Goal: Navigation & Orientation: Understand site structure

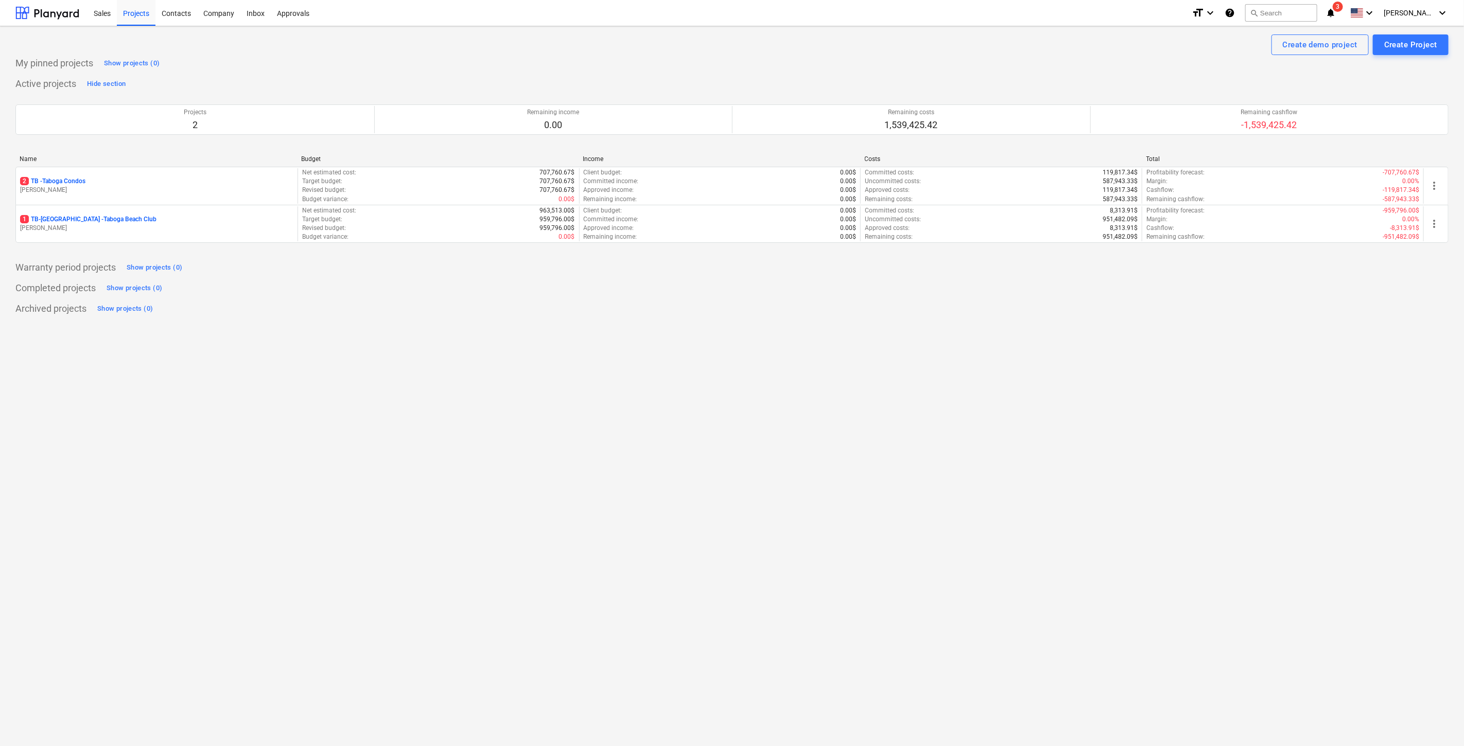
drag, startPoint x: 113, startPoint y: 188, endPoint x: 102, endPoint y: 181, distance: 13.0
click at [113, 189] on p "[PERSON_NAME]" at bounding box center [156, 190] width 273 height 9
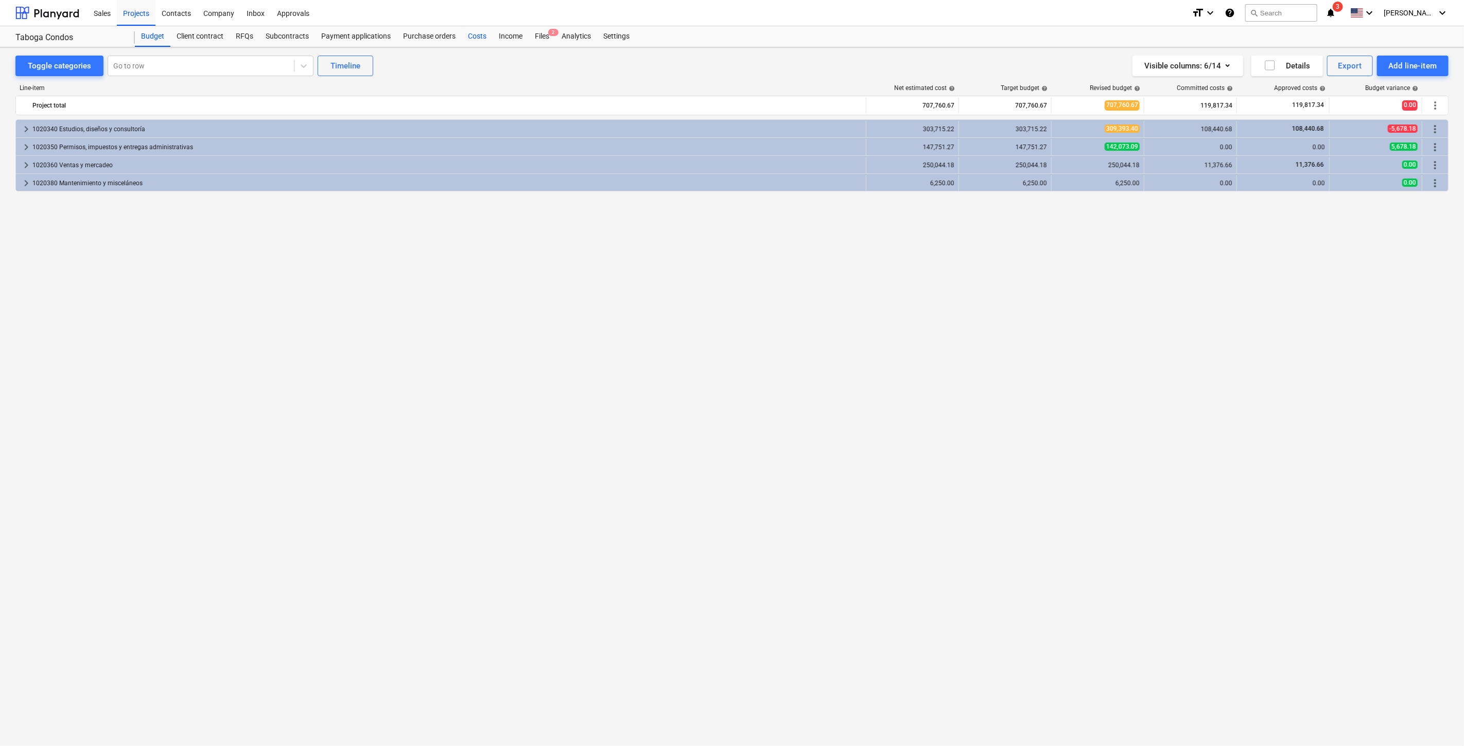
click at [478, 36] on div "Costs" at bounding box center [477, 36] width 31 height 21
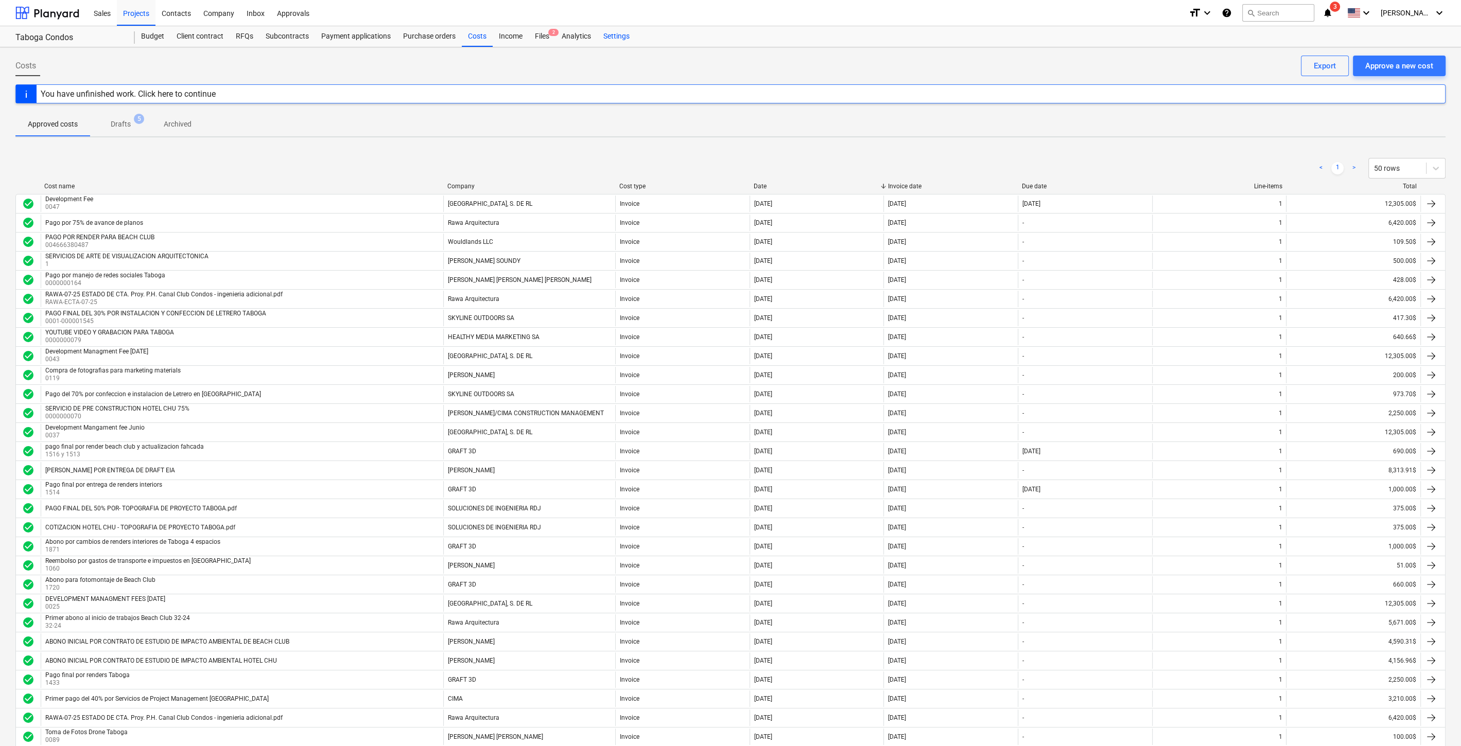
click at [605, 36] on div "Settings" at bounding box center [616, 36] width 39 height 21
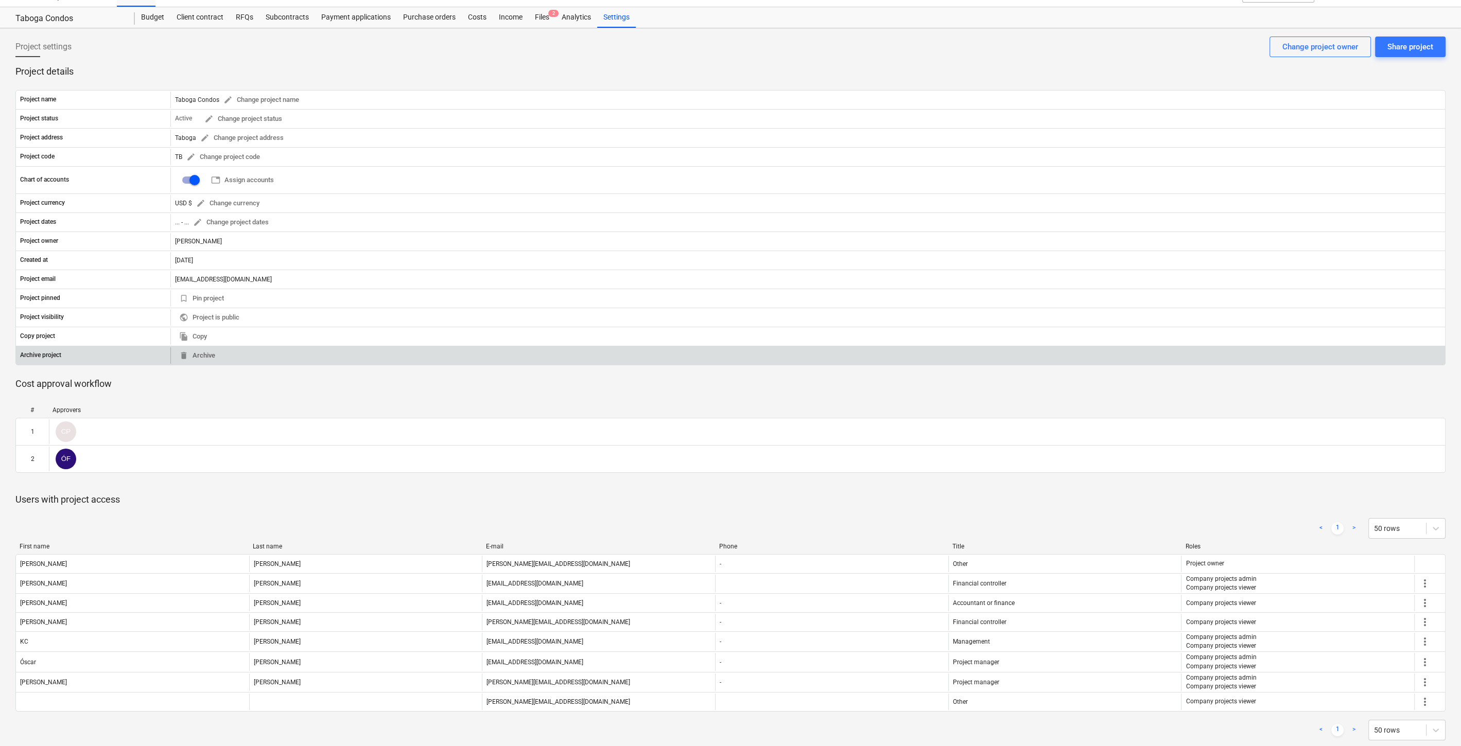
scroll to position [29, 0]
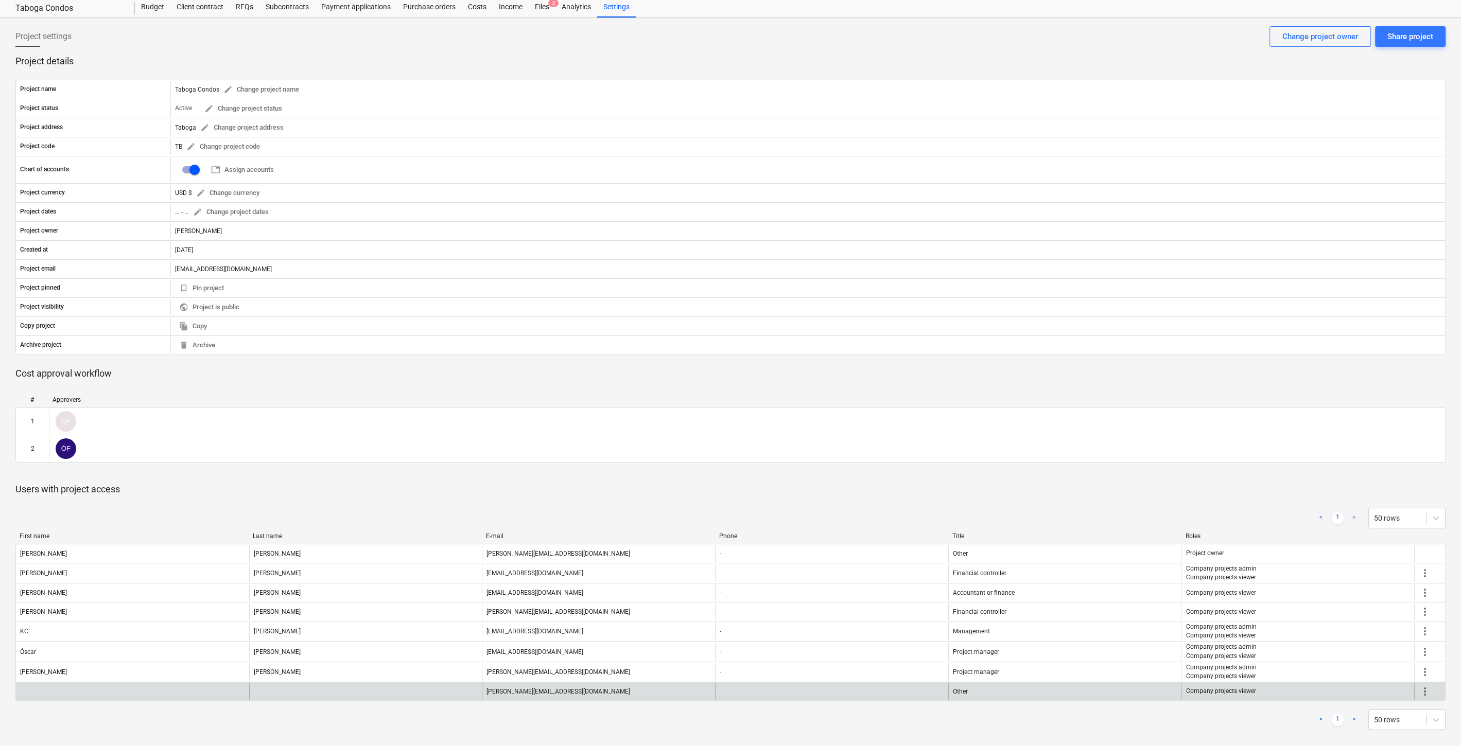
click at [1428, 690] on span "more_vert" at bounding box center [1425, 692] width 12 height 12
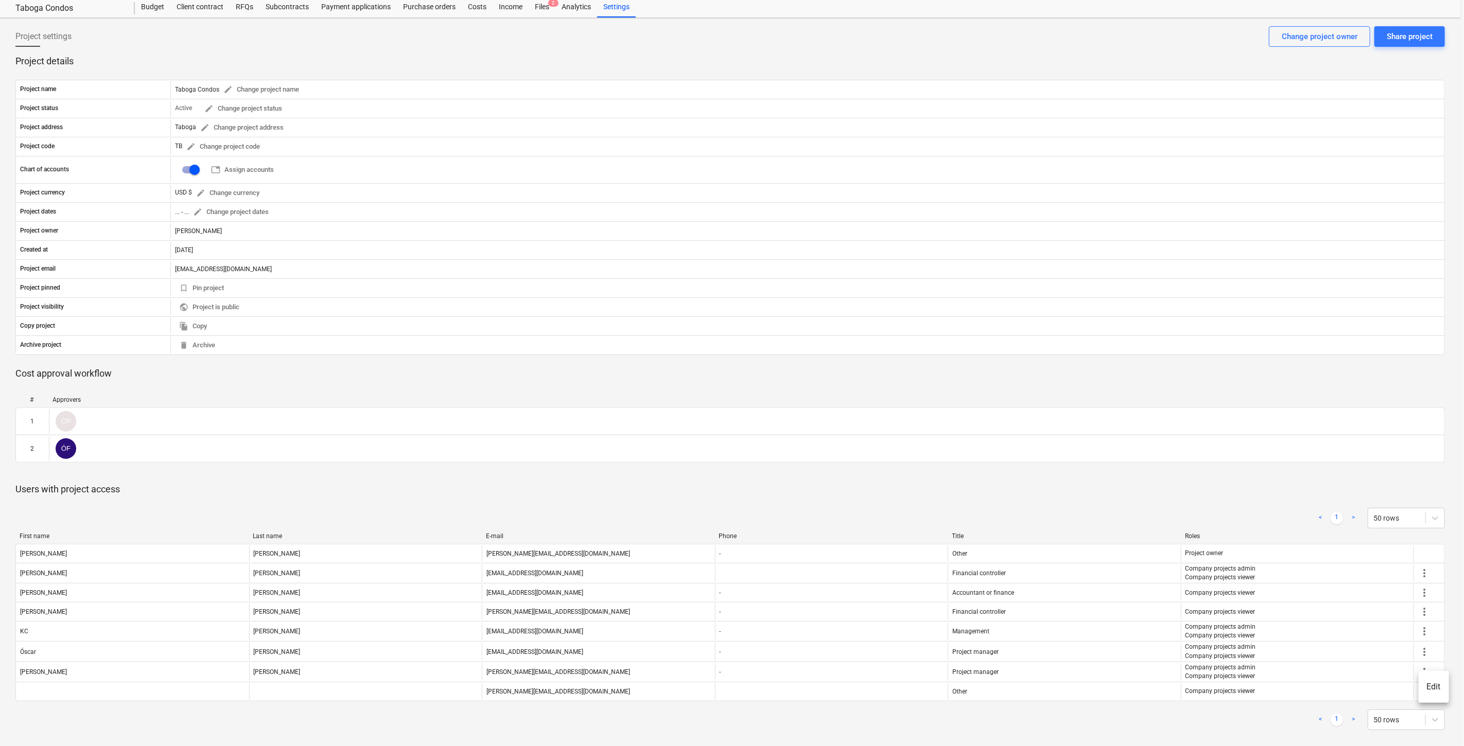
click at [1151, 716] on div at bounding box center [732, 373] width 1464 height 746
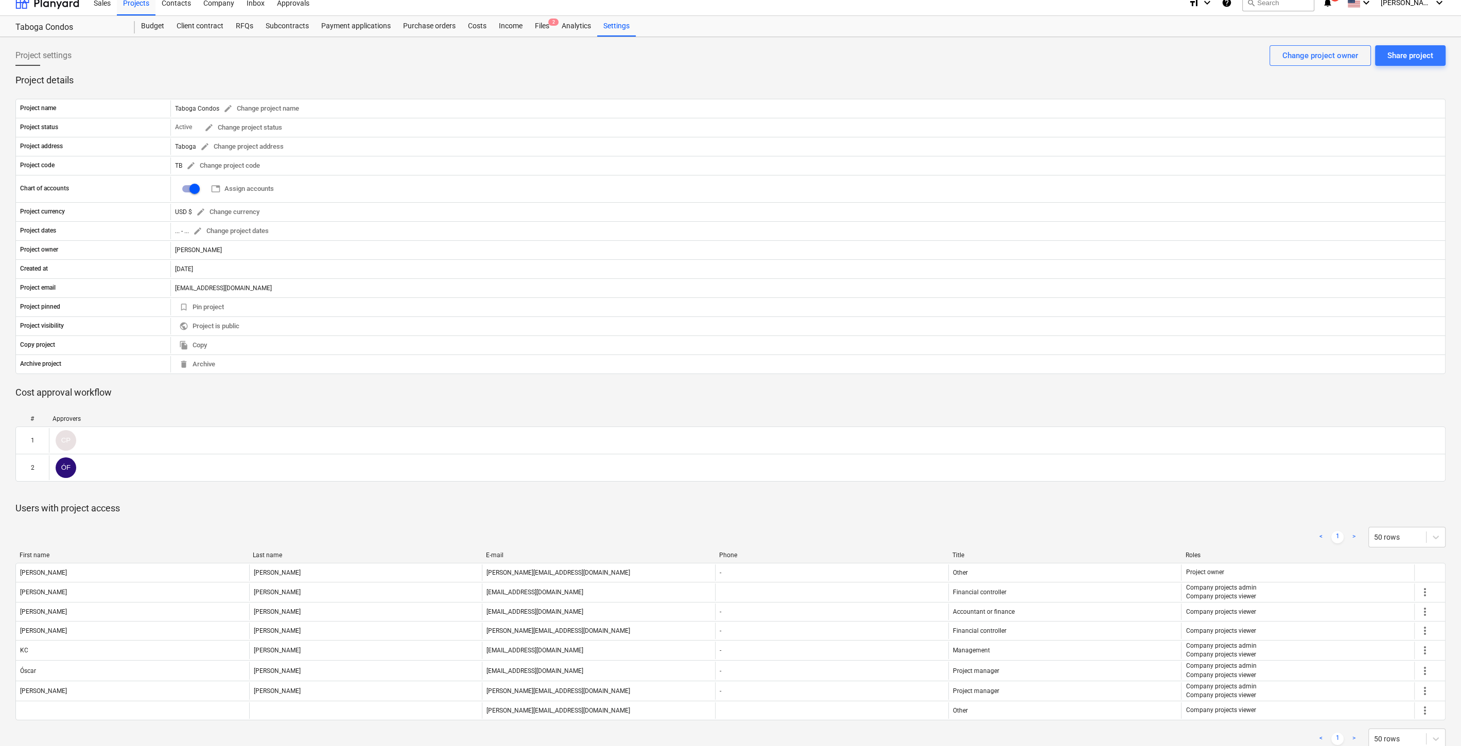
scroll to position [0, 0]
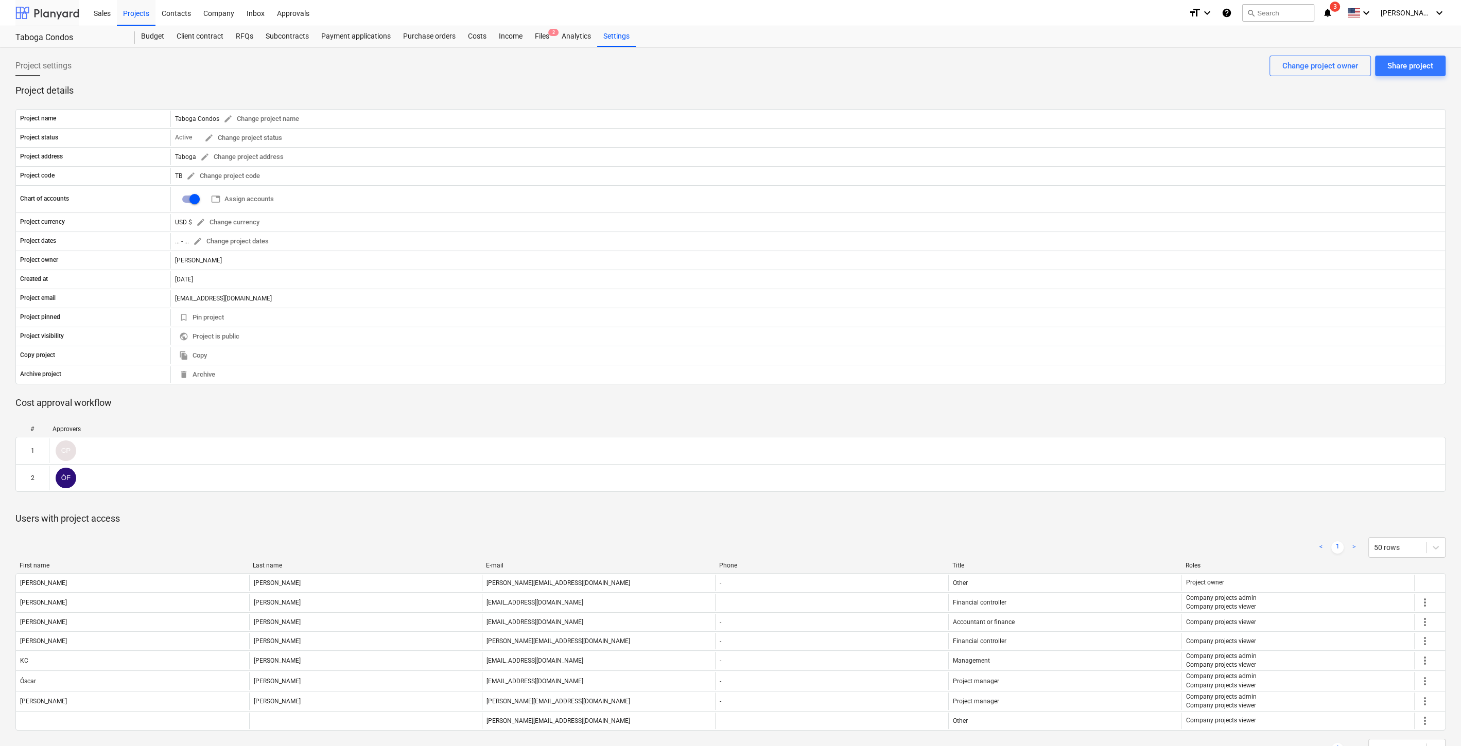
click at [48, 16] on div at bounding box center [47, 13] width 64 height 26
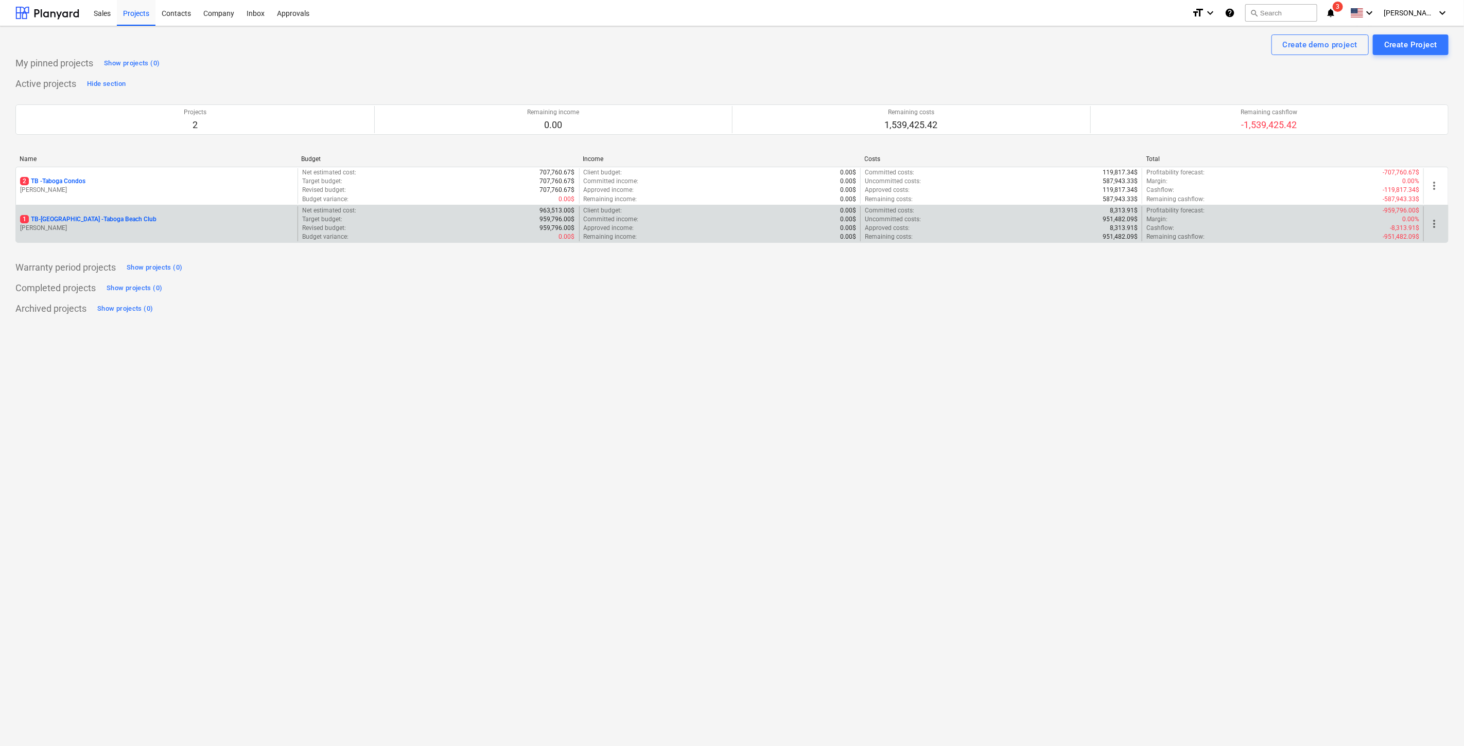
click at [66, 222] on p "1 TB-BC - Taboga Beach Club" at bounding box center [88, 219] width 136 height 9
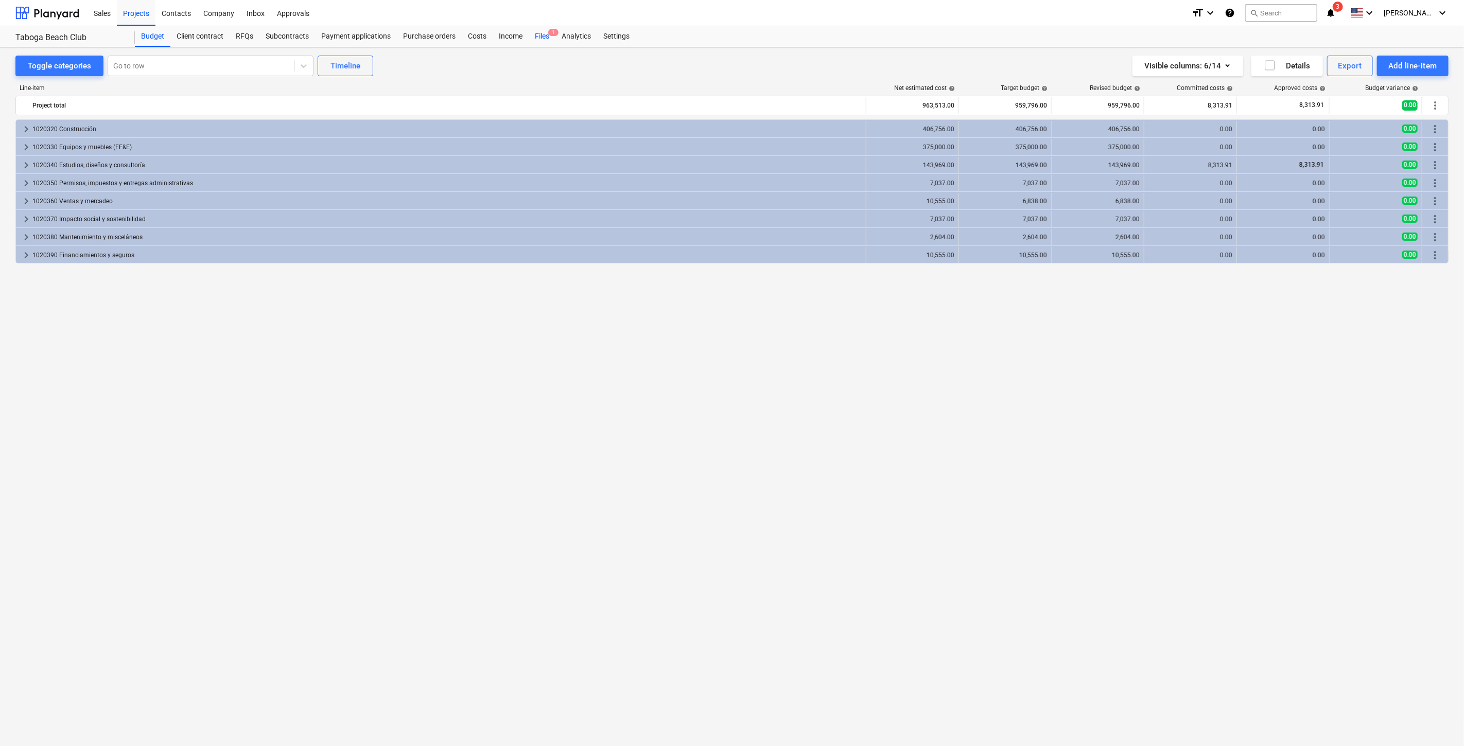
click at [542, 33] on div "Files 1" at bounding box center [542, 36] width 27 height 21
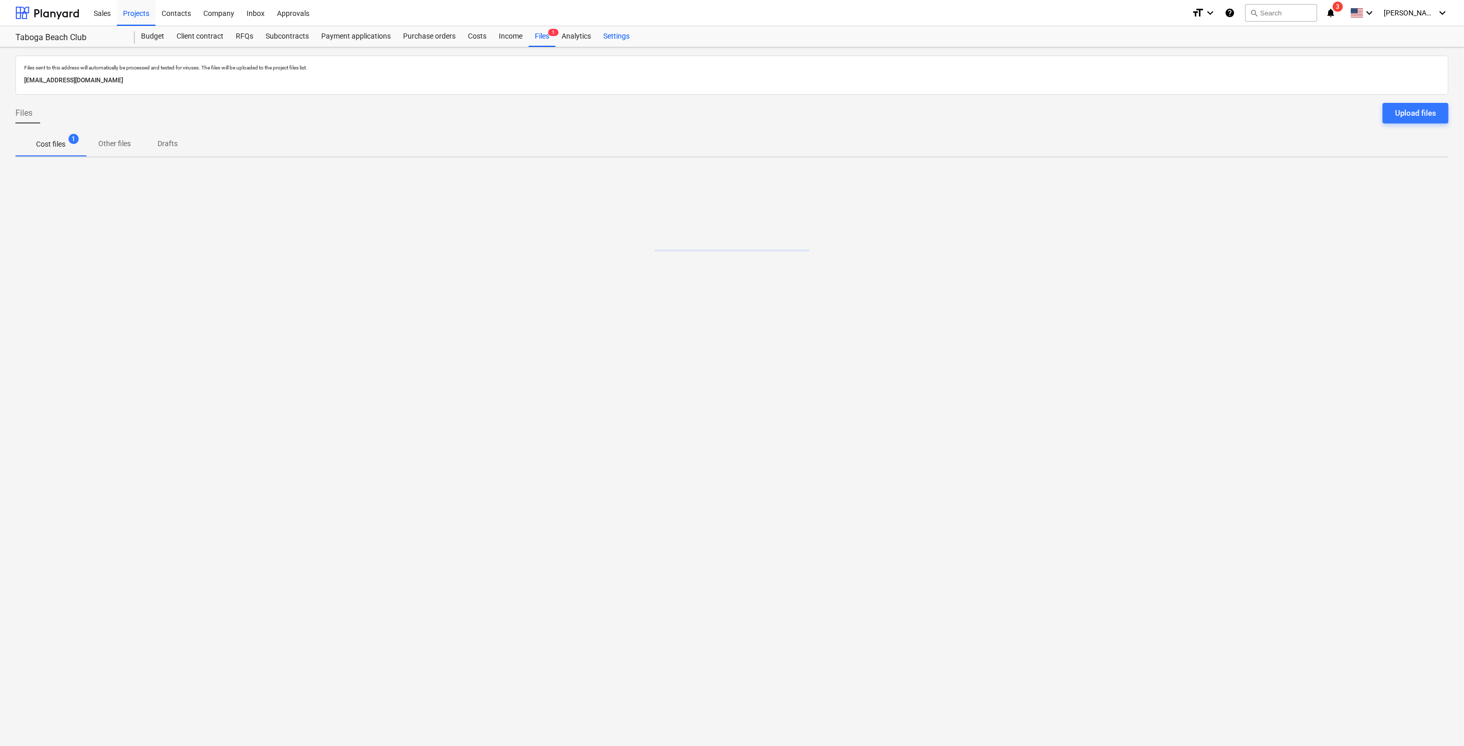
click at [609, 34] on div "Settings" at bounding box center [616, 36] width 39 height 21
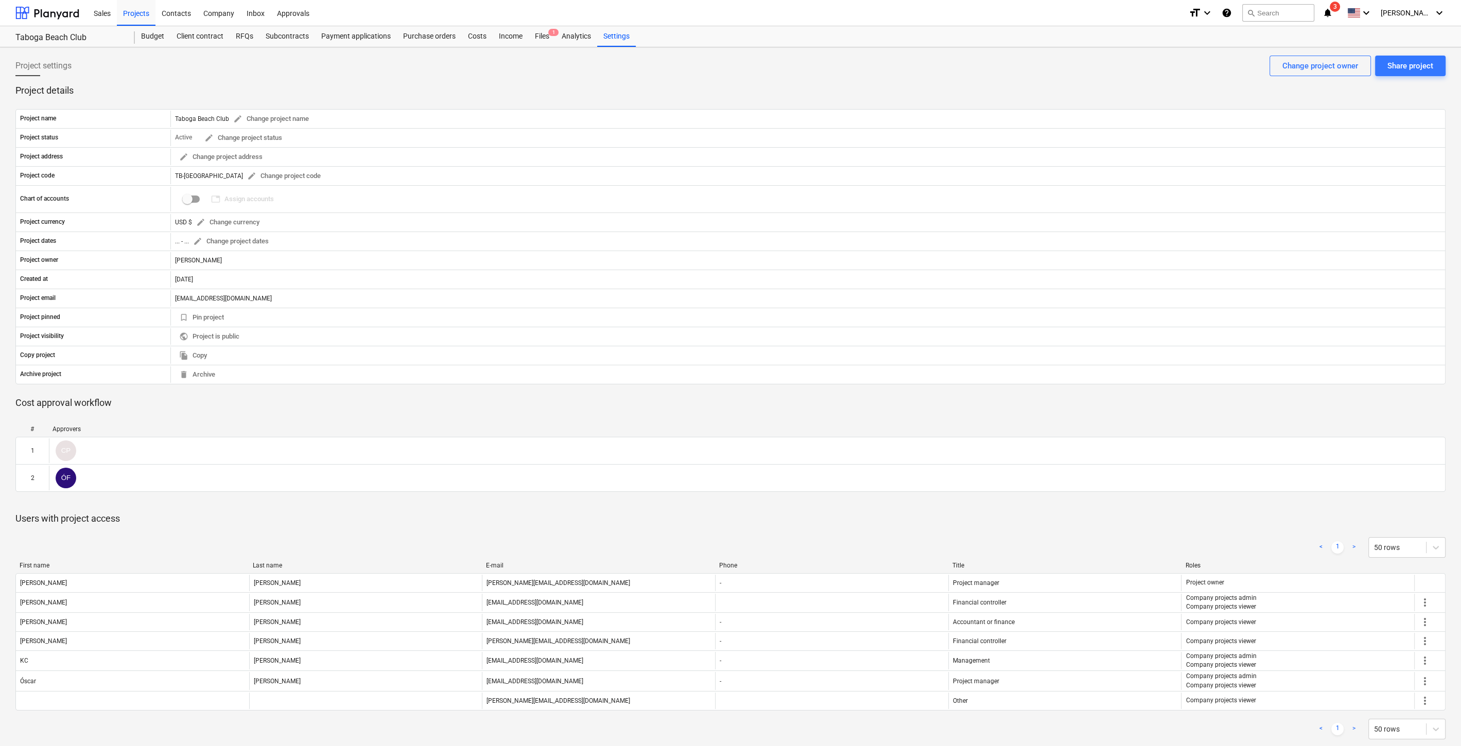
scroll to position [9, 0]
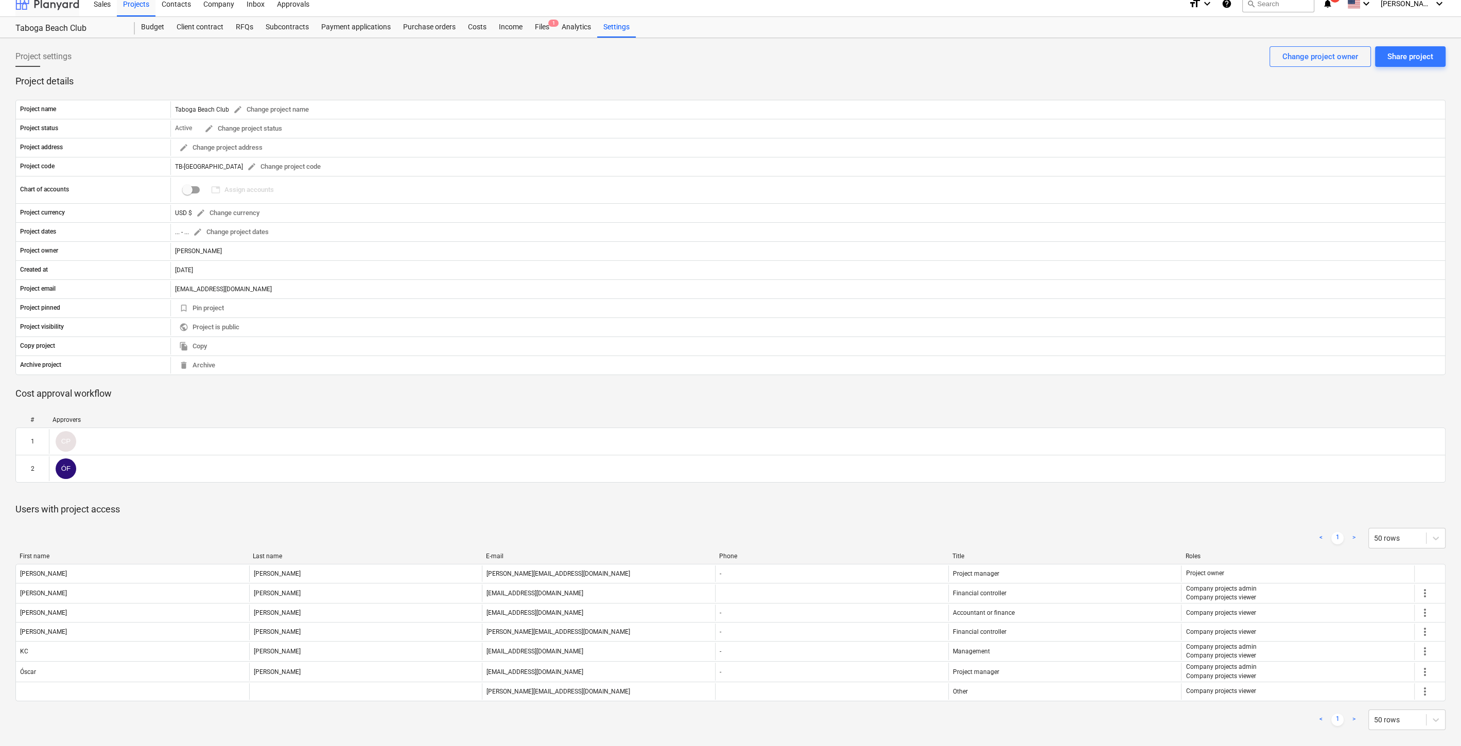
click at [75, 6] on div at bounding box center [47, 4] width 64 height 26
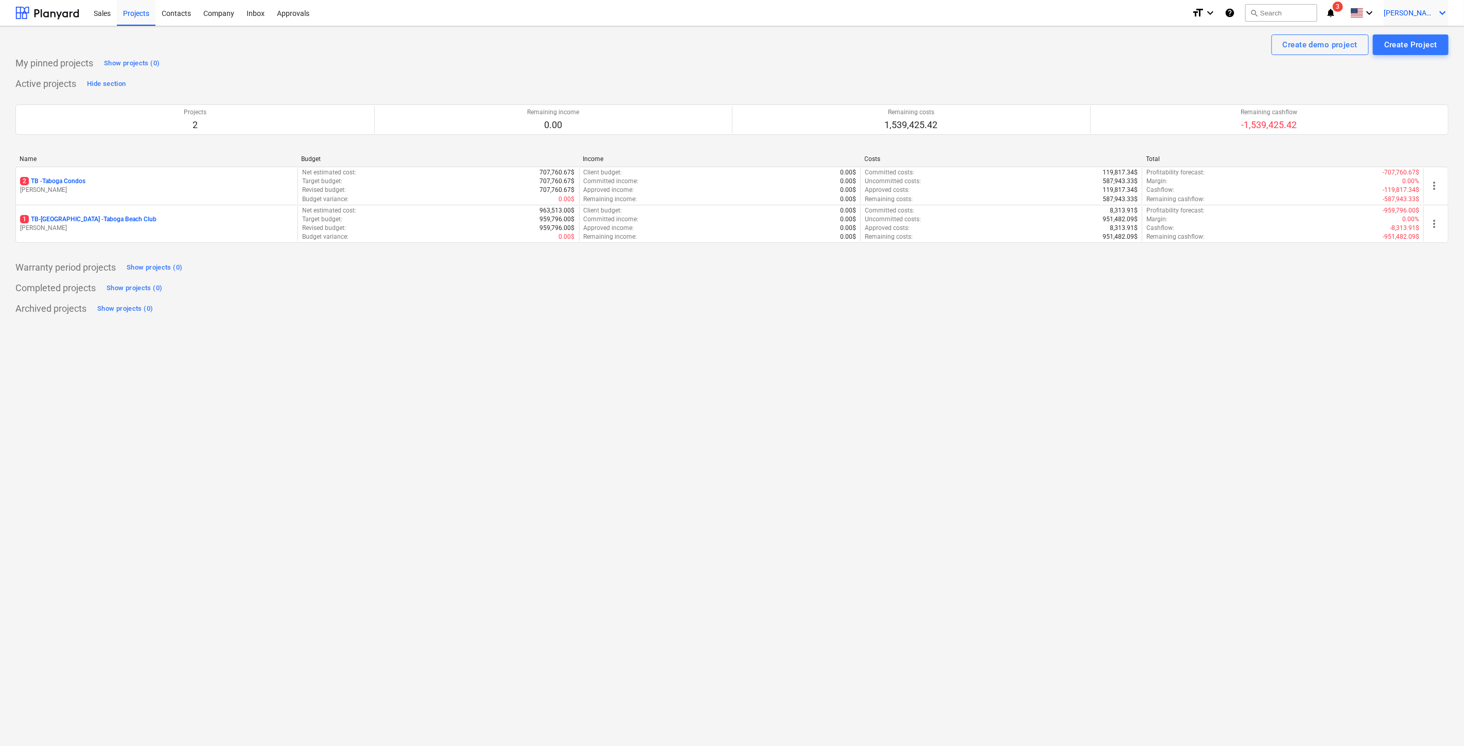
click at [1427, 9] on span "[PERSON_NAME]" at bounding box center [1409, 13] width 51 height 8
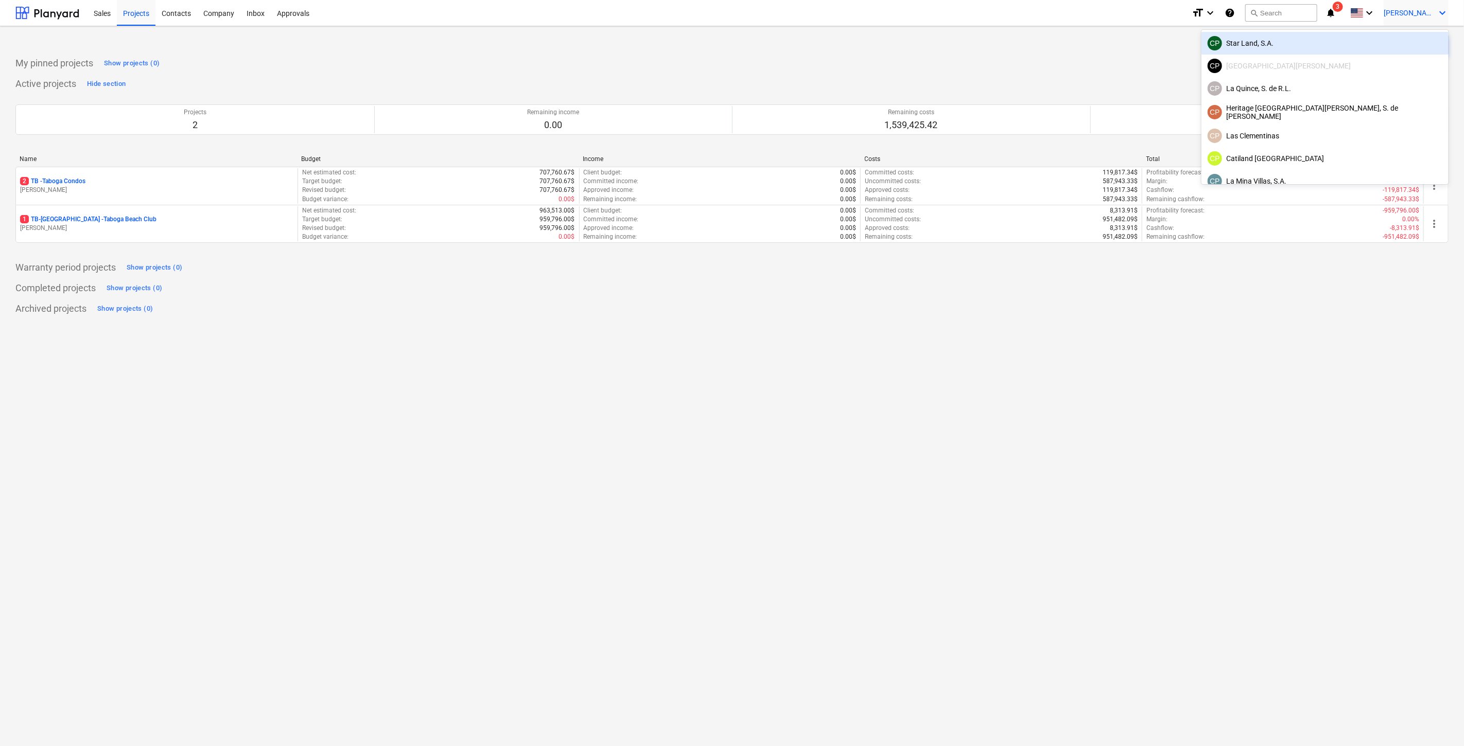
click at [1382, 44] on div "CP Star Land, S.A." at bounding box center [1325, 43] width 235 height 14
